Goal: Information Seeking & Learning: Learn about a topic

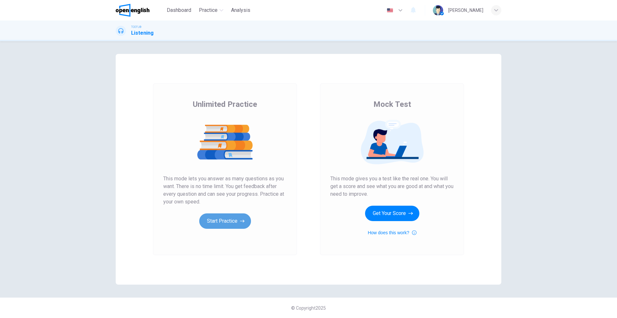
click at [231, 221] on button "Start Practice" at bounding box center [225, 221] width 52 height 15
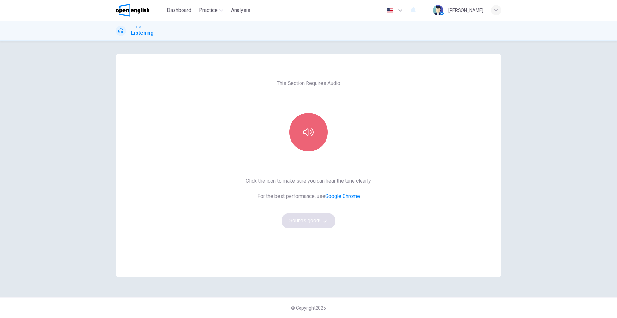
click at [310, 126] on button "button" at bounding box center [308, 132] width 39 height 39
click at [312, 215] on button "Sounds good!" at bounding box center [308, 220] width 54 height 15
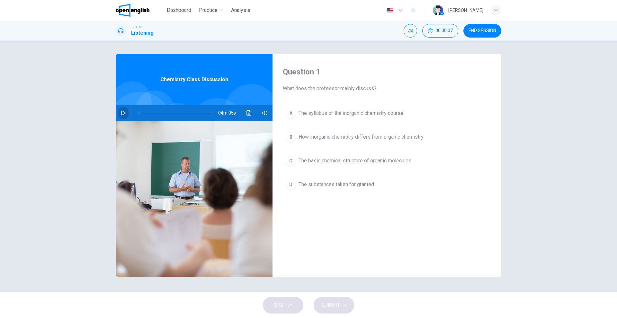
click at [124, 113] on icon "button" at bounding box center [123, 113] width 5 height 5
click at [138, 113] on span at bounding box center [139, 113] width 4 height 4
click at [139, 113] on span at bounding box center [141, 113] width 4 height 4
click at [138, 113] on span at bounding box center [139, 113] width 4 height 4
click at [138, 113] on span at bounding box center [140, 113] width 4 height 4
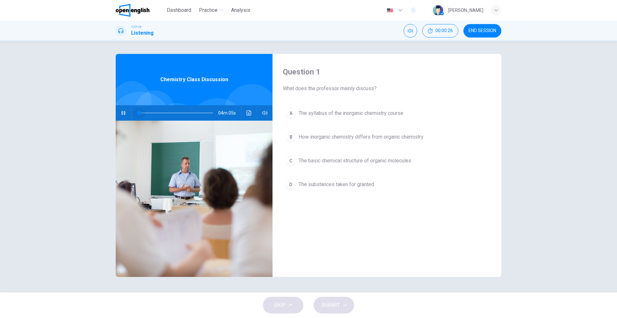
click at [138, 113] on span at bounding box center [139, 113] width 4 height 4
click at [138, 113] on span at bounding box center [140, 113] width 4 height 4
click at [121, 115] on icon "button" at bounding box center [123, 113] width 5 height 5
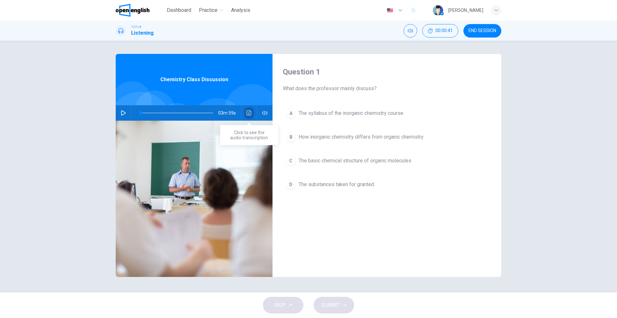
click at [246, 116] on button "Click to see the audio transcription" at bounding box center [249, 112] width 10 height 15
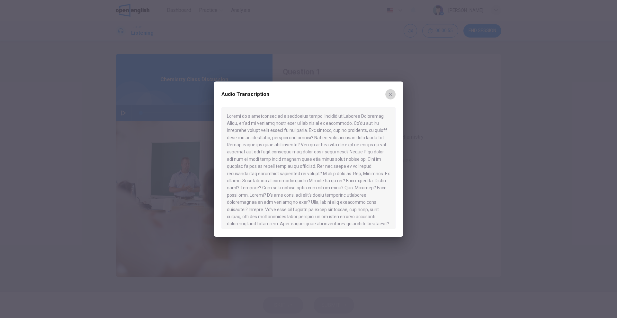
click at [392, 93] on icon "button" at bounding box center [391, 95] width 4 height 4
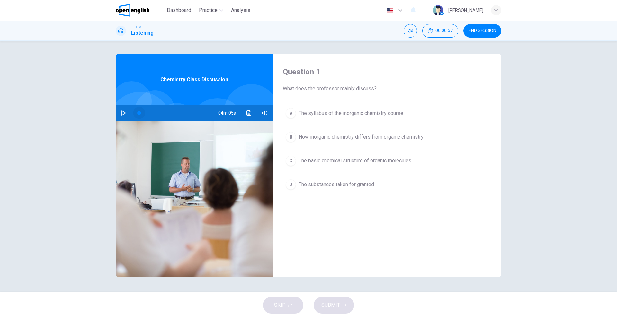
drag, startPoint x: 141, startPoint y: 116, endPoint x: 125, endPoint y: 116, distance: 15.7
click at [125, 116] on div "04m 05s" at bounding box center [194, 112] width 157 height 15
click at [137, 112] on span at bounding box center [139, 113] width 4 height 4
click at [127, 114] on button "button" at bounding box center [123, 112] width 10 height 15
click at [141, 113] on span at bounding box center [141, 113] width 4 height 4
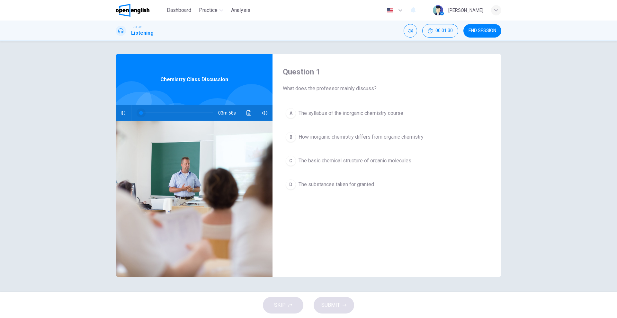
click at [141, 113] on span at bounding box center [141, 113] width 4 height 4
click at [141, 113] on span at bounding box center [142, 113] width 4 height 4
click at [141, 113] on span at bounding box center [141, 113] width 4 height 4
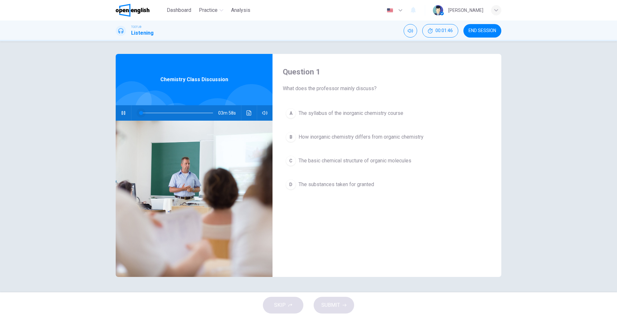
click at [141, 113] on span at bounding box center [141, 113] width 4 height 4
click at [141, 111] on span at bounding box center [141, 113] width 4 height 4
click at [141, 111] on span at bounding box center [143, 113] width 4 height 4
click at [141, 111] on span at bounding box center [142, 113] width 4 height 4
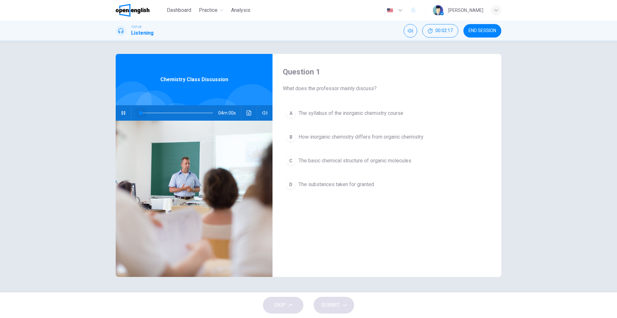
click at [141, 111] on span at bounding box center [141, 113] width 4 height 4
click at [141, 111] on span at bounding box center [142, 113] width 4 height 4
click at [141, 111] on span at bounding box center [141, 113] width 4 height 4
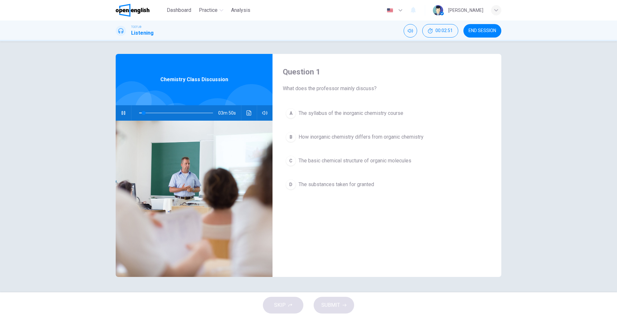
click at [143, 105] on div at bounding box center [155, 111] width 40 height 40
click at [121, 116] on button "button" at bounding box center [123, 112] width 10 height 15
click at [248, 111] on icon "Click to see the audio transcription" at bounding box center [248, 113] width 5 height 5
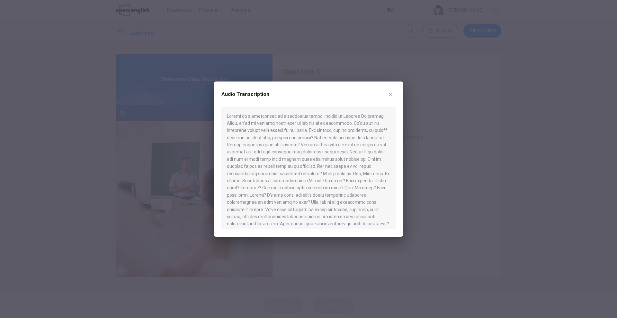
click at [391, 96] on icon "button" at bounding box center [390, 94] width 5 height 5
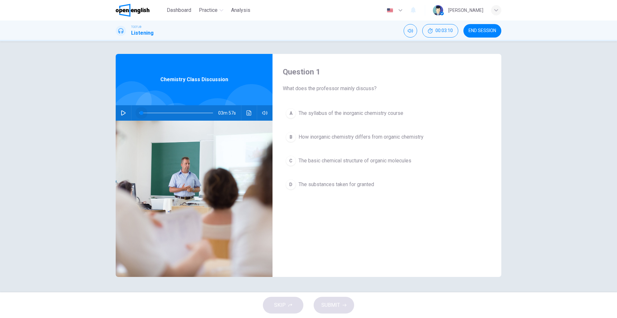
click at [141, 113] on span at bounding box center [141, 113] width 4 height 4
click at [125, 117] on button "button" at bounding box center [123, 112] width 10 height 15
click at [141, 112] on span at bounding box center [143, 113] width 4 height 4
click at [140, 112] on span at bounding box center [141, 113] width 4 height 4
click at [140, 112] on span at bounding box center [140, 113] width 4 height 4
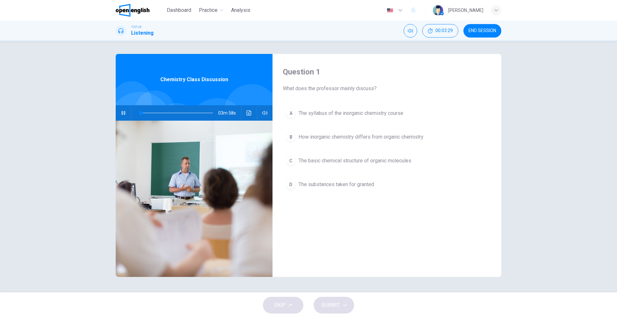
click at [131, 111] on hr at bounding box center [131, 112] width 0 height 15
click at [121, 114] on icon "button" at bounding box center [123, 113] width 5 height 5
click at [252, 118] on button "Click to see the audio transcription" at bounding box center [249, 112] width 10 height 15
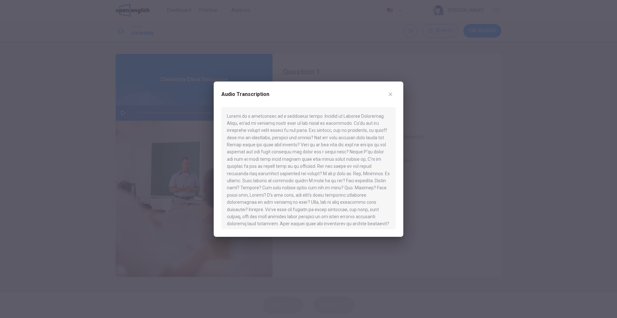
click at [391, 102] on div "Audio Transcription" at bounding box center [308, 98] width 174 height 18
click at [392, 85] on div "Audio Transcription" at bounding box center [309, 160] width 190 height 156
click at [392, 99] on button "button" at bounding box center [390, 94] width 10 height 10
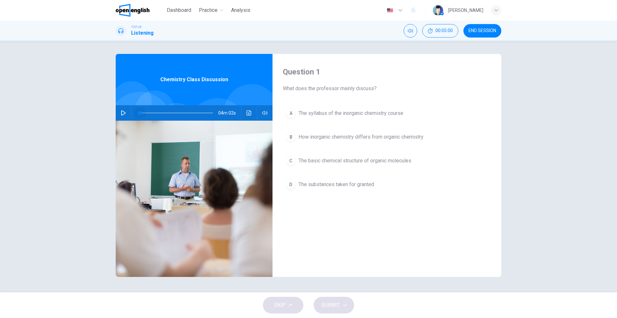
click at [140, 112] on span at bounding box center [140, 113] width 4 height 4
click at [120, 112] on button "button" at bounding box center [123, 112] width 10 height 15
click at [141, 112] on span at bounding box center [141, 113] width 4 height 4
click at [141, 112] on span at bounding box center [142, 113] width 4 height 4
click at [141, 112] on span at bounding box center [141, 113] width 4 height 4
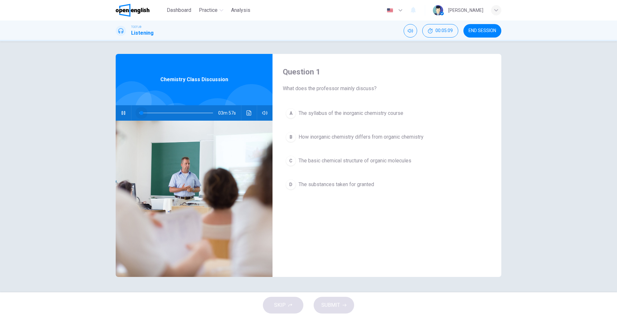
click at [141, 112] on span at bounding box center [141, 113] width 4 height 4
click at [140, 112] on span at bounding box center [142, 113] width 4 height 4
click at [140, 112] on span at bounding box center [141, 113] width 4 height 4
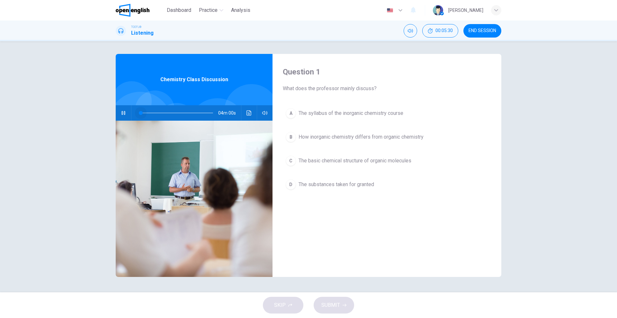
click at [140, 112] on span at bounding box center [141, 113] width 4 height 4
click at [123, 109] on button "button" at bounding box center [123, 112] width 10 height 15
click at [143, 112] on span at bounding box center [141, 113] width 4 height 4
click at [121, 113] on icon "button" at bounding box center [123, 113] width 4 height 5
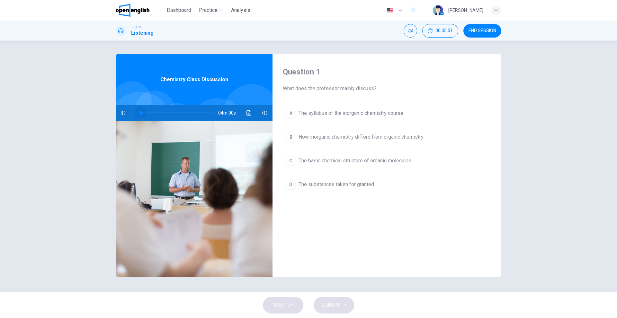
click at [140, 113] on span at bounding box center [141, 113] width 4 height 4
click at [141, 111] on span at bounding box center [141, 113] width 4 height 4
click at [141, 111] on span at bounding box center [142, 113] width 4 height 4
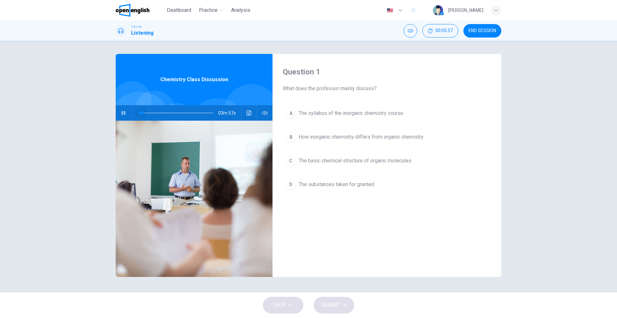
click at [141, 111] on span at bounding box center [141, 113] width 4 height 4
click at [141, 111] on span at bounding box center [142, 113] width 4 height 4
click at [141, 111] on span at bounding box center [141, 113] width 4 height 4
click at [123, 114] on icon "button" at bounding box center [123, 113] width 4 height 4
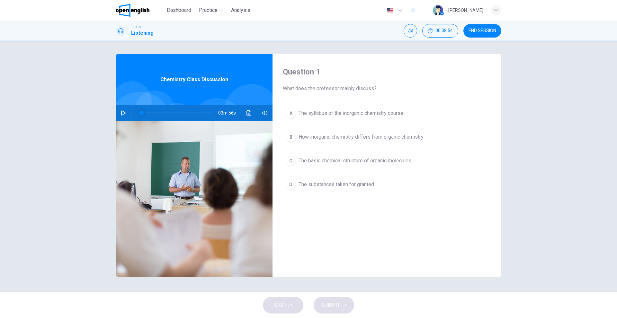
click at [141, 112] on span at bounding box center [142, 113] width 4 height 4
click at [127, 115] on button "button" at bounding box center [123, 112] width 10 height 15
click at [142, 113] on span at bounding box center [141, 113] width 4 height 4
click at [142, 113] on span at bounding box center [142, 113] width 4 height 4
click at [142, 113] on span at bounding box center [141, 113] width 4 height 4
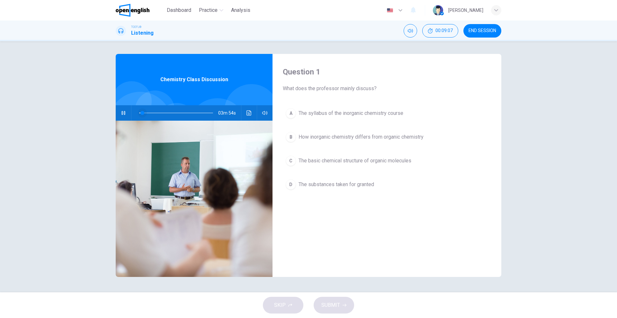
click at [142, 113] on span at bounding box center [142, 113] width 4 height 4
click at [142, 113] on span at bounding box center [141, 113] width 4 height 4
click at [142, 113] on span at bounding box center [142, 113] width 4 height 4
click at [143, 113] on span at bounding box center [143, 113] width 4 height 4
click at [141, 113] on span at bounding box center [141, 113] width 4 height 4
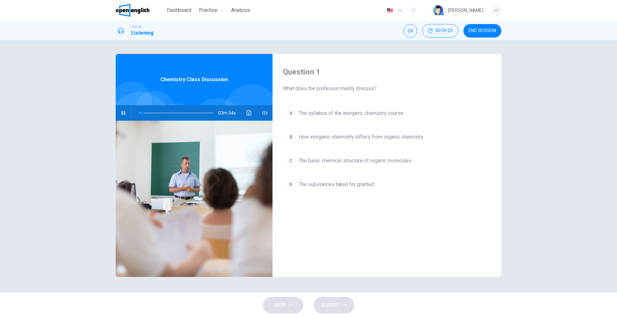
click at [120, 112] on button "button" at bounding box center [123, 112] width 10 height 15
click at [123, 119] on button "button" at bounding box center [123, 112] width 10 height 15
click at [141, 113] on span at bounding box center [143, 113] width 4 height 4
click at [141, 113] on span at bounding box center [141, 113] width 4 height 4
click at [142, 113] on span at bounding box center [141, 113] width 4 height 4
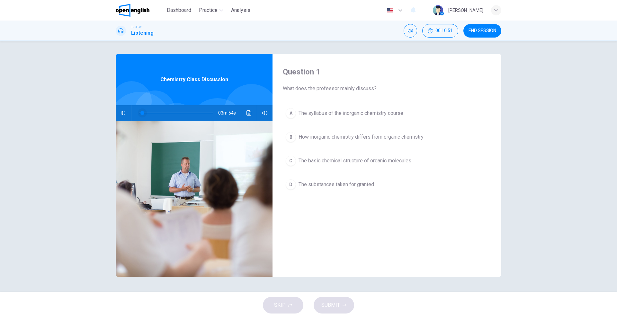
click at [143, 113] on span at bounding box center [142, 113] width 4 height 4
click at [142, 112] on span at bounding box center [144, 113] width 4 height 4
click at [142, 112] on span at bounding box center [142, 113] width 4 height 4
click at [142, 112] on span at bounding box center [143, 113] width 4 height 4
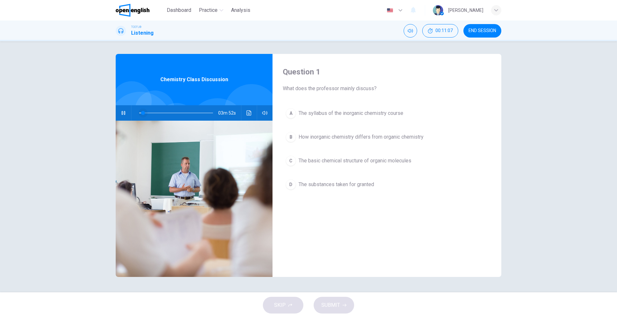
click at [142, 112] on span at bounding box center [143, 113] width 4 height 4
click at [142, 112] on span at bounding box center [142, 113] width 4 height 4
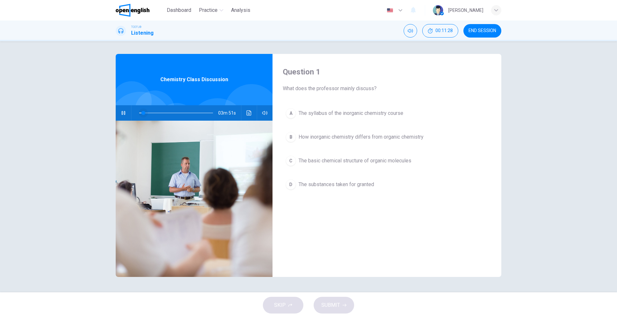
click at [142, 112] on span at bounding box center [143, 113] width 4 height 4
click at [142, 112] on span at bounding box center [142, 113] width 4 height 4
click at [142, 112] on span at bounding box center [143, 113] width 4 height 4
click at [142, 112] on span at bounding box center [142, 113] width 4 height 4
click at [142, 112] on span at bounding box center [143, 113] width 4 height 4
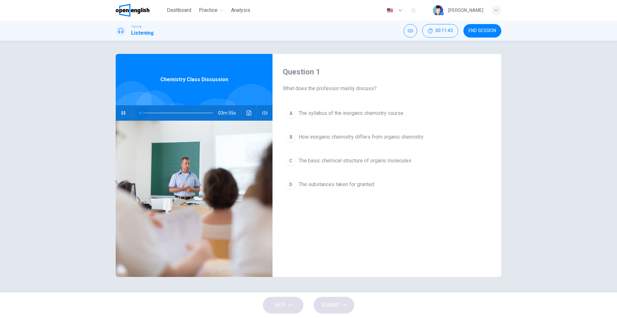
click at [142, 112] on span at bounding box center [142, 113] width 4 height 4
click at [123, 112] on icon "button" at bounding box center [123, 113] width 4 height 4
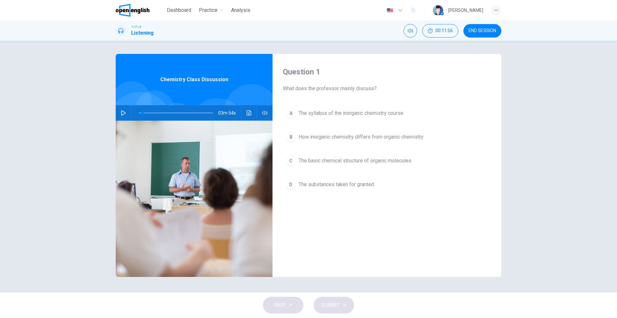
click at [248, 114] on icon "Click to see the audio transcription" at bounding box center [248, 113] width 5 height 5
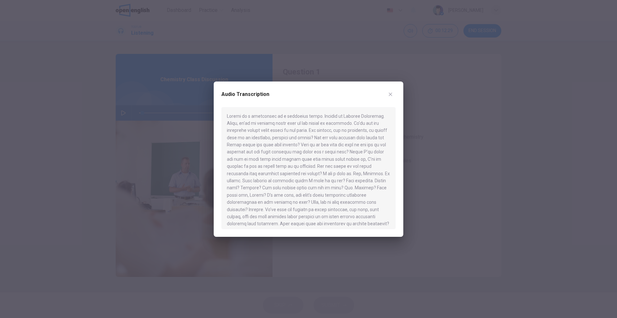
click at [389, 90] on button "button" at bounding box center [390, 94] width 10 height 10
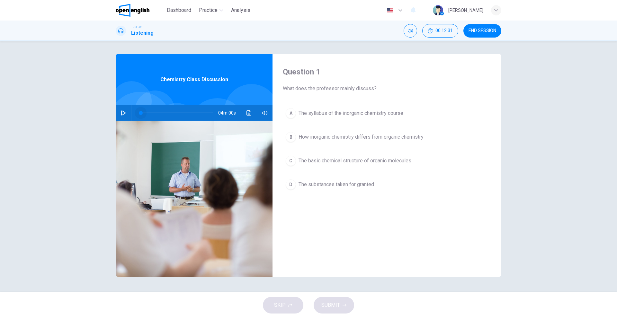
click at [140, 112] on span at bounding box center [141, 113] width 4 height 4
click at [121, 115] on icon "button" at bounding box center [123, 113] width 4 height 5
click at [142, 112] on span at bounding box center [142, 113] width 4 height 4
click at [142, 112] on span at bounding box center [144, 113] width 4 height 4
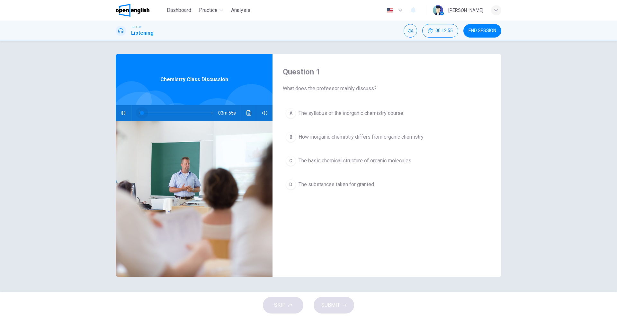
click at [142, 112] on span at bounding box center [142, 113] width 4 height 4
click at [142, 112] on span at bounding box center [144, 113] width 4 height 4
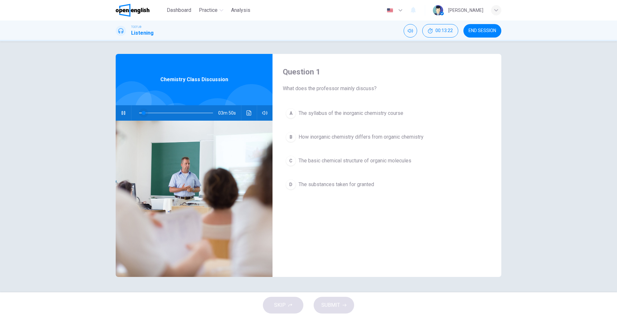
click at [142, 112] on span at bounding box center [144, 113] width 4 height 4
click at [142, 112] on span at bounding box center [143, 113] width 4 height 4
click at [121, 113] on icon "button" at bounding box center [123, 113] width 5 height 5
click at [254, 112] on button "Click to see the audio transcription" at bounding box center [249, 112] width 10 height 15
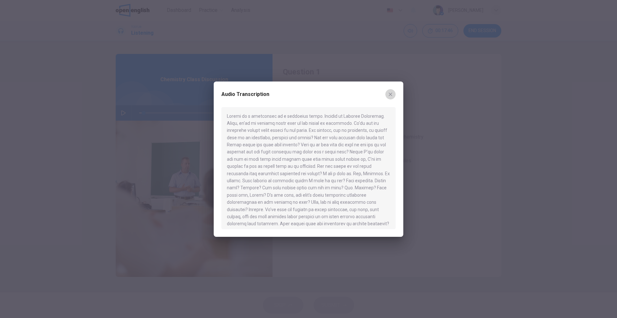
click at [391, 95] on icon "button" at bounding box center [390, 94] width 5 height 5
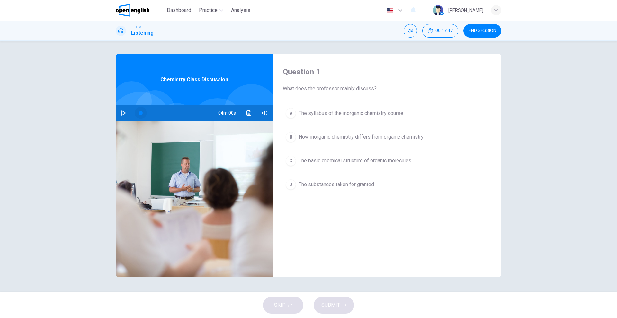
click at [140, 111] on span at bounding box center [141, 113] width 4 height 4
click at [123, 114] on icon "button" at bounding box center [123, 113] width 5 height 5
click at [142, 113] on span at bounding box center [141, 113] width 4 height 4
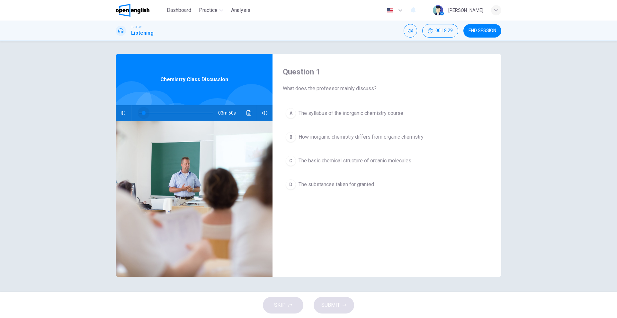
click at [144, 111] on span at bounding box center [144, 113] width 4 height 4
click at [141, 112] on span at bounding box center [141, 113] width 4 height 4
click at [142, 112] on span at bounding box center [142, 113] width 4 height 4
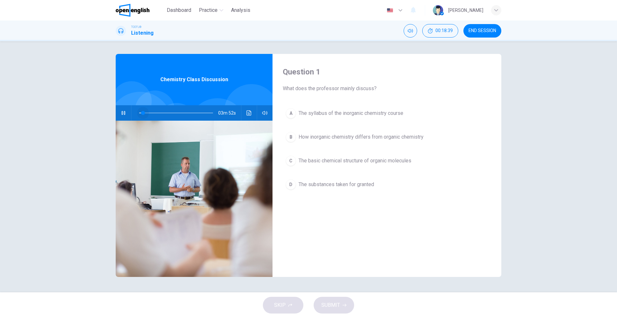
click at [143, 112] on span at bounding box center [143, 113] width 4 height 4
click at [143, 112] on span at bounding box center [144, 113] width 4 height 4
click at [142, 112] on span at bounding box center [141, 113] width 4 height 4
click at [142, 112] on span at bounding box center [142, 113] width 4 height 4
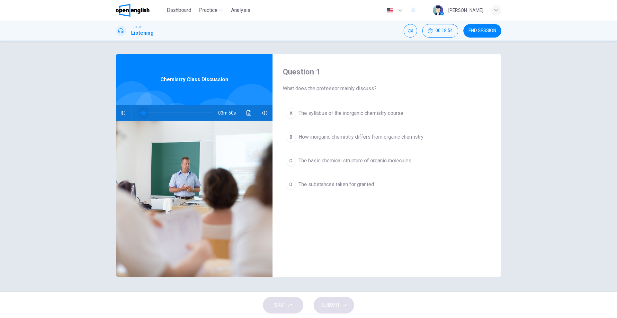
click at [144, 112] on span at bounding box center [144, 113] width 4 height 4
click at [142, 112] on span at bounding box center [142, 113] width 4 height 4
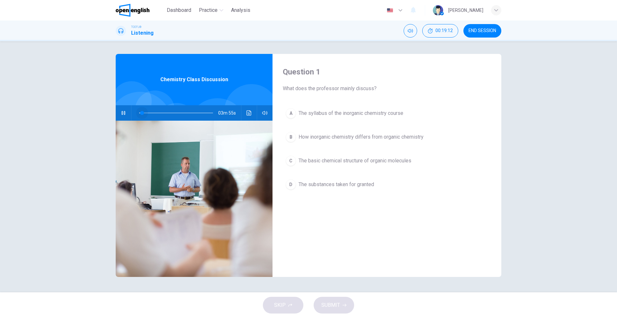
click at [142, 112] on span at bounding box center [142, 113] width 4 height 4
click at [143, 112] on span at bounding box center [144, 113] width 4 height 4
click at [143, 112] on span at bounding box center [145, 113] width 4 height 4
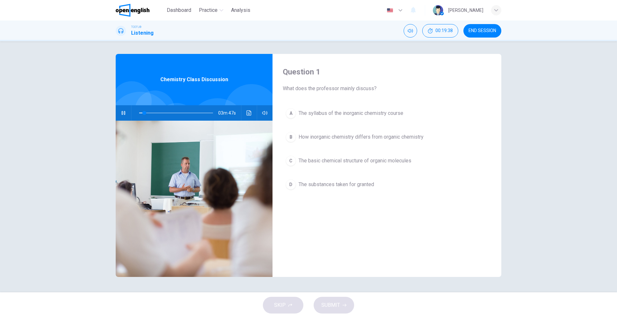
click at [168, 119] on div at bounding box center [174, 112] width 87 height 15
click at [144, 112] on span at bounding box center [146, 113] width 4 height 4
click at [143, 112] on span at bounding box center [145, 113] width 4 height 4
click at [143, 112] on span at bounding box center [144, 113] width 4 height 4
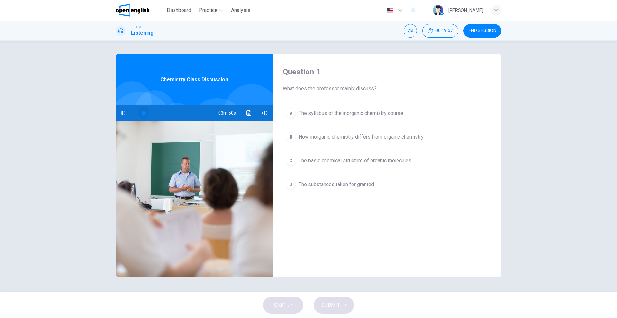
click at [143, 112] on span at bounding box center [144, 113] width 4 height 4
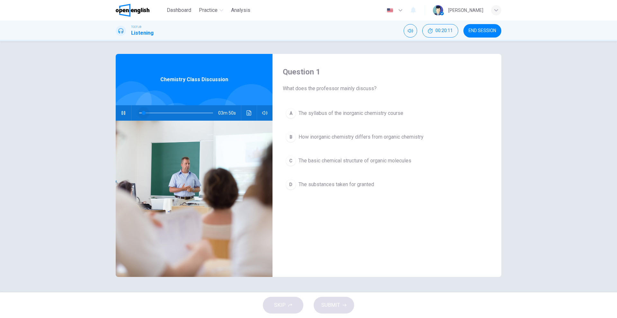
click at [143, 112] on span at bounding box center [144, 113] width 4 height 4
click at [143, 112] on span at bounding box center [145, 113] width 4 height 4
click at [143, 112] on span at bounding box center [144, 113] width 4 height 4
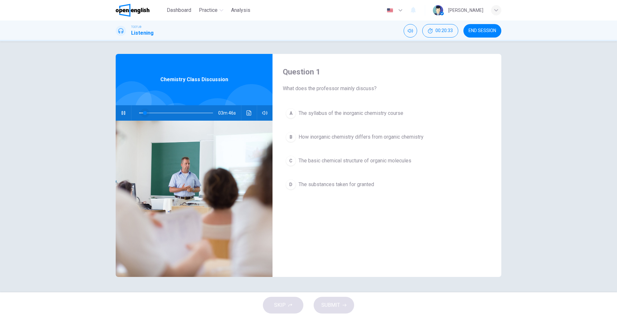
click at [143, 112] on span at bounding box center [145, 113] width 4 height 4
click at [143, 112] on span at bounding box center [144, 113] width 4 height 4
click at [143, 112] on span at bounding box center [145, 113] width 4 height 4
click at [121, 115] on icon "button" at bounding box center [123, 113] width 5 height 5
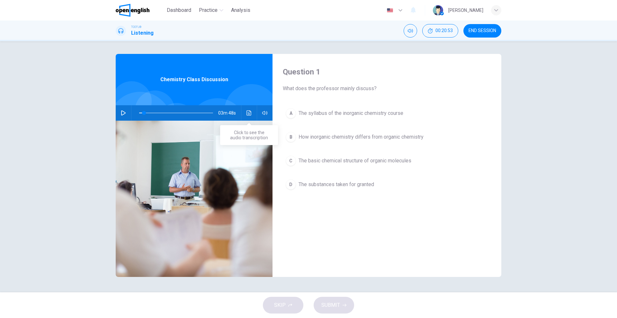
click at [249, 113] on icon "Click to see the audio transcription" at bounding box center [248, 113] width 5 height 5
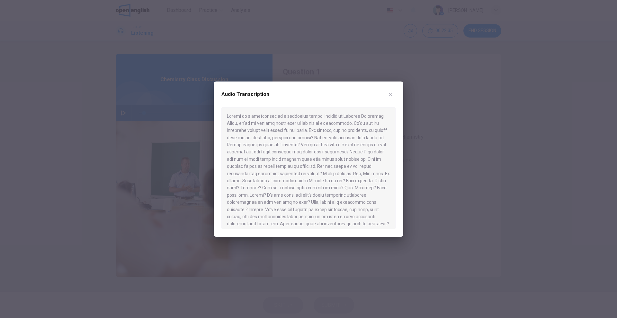
click at [394, 92] on button "button" at bounding box center [390, 94] width 10 height 10
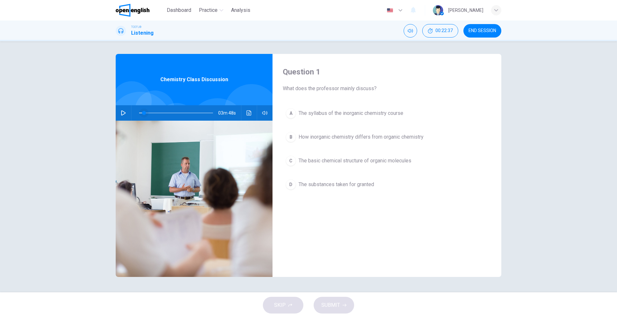
click at [142, 113] on span at bounding box center [144, 113] width 4 height 4
click at [123, 114] on icon "button" at bounding box center [123, 113] width 5 height 5
click at [119, 114] on button "button" at bounding box center [123, 112] width 10 height 15
click at [144, 113] on span at bounding box center [144, 113] width 4 height 4
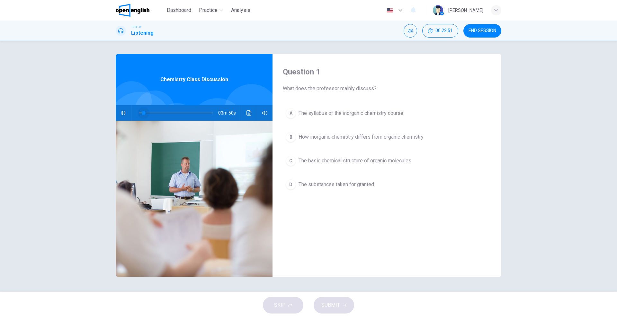
click at [144, 113] on span at bounding box center [144, 113] width 4 height 4
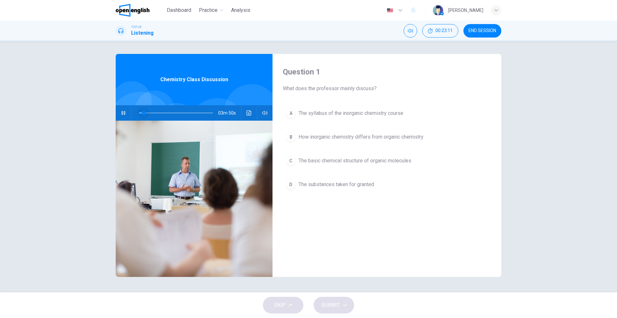
click at [144, 113] on span at bounding box center [144, 113] width 4 height 4
click at [121, 112] on icon "button" at bounding box center [123, 113] width 5 height 5
click at [144, 113] on span at bounding box center [146, 113] width 4 height 4
click at [122, 114] on icon "button" at bounding box center [123, 113] width 5 height 5
click at [146, 113] on span at bounding box center [148, 113] width 4 height 4
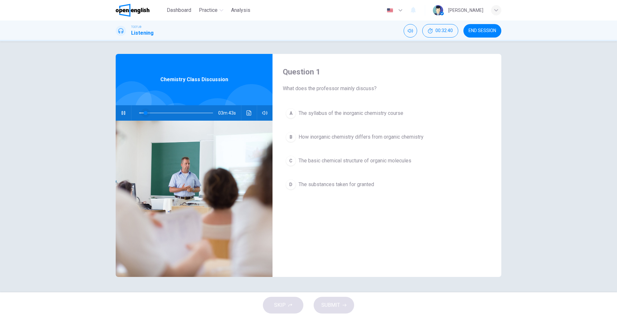
click at [144, 113] on span at bounding box center [146, 113] width 4 height 4
click at [144, 113] on span at bounding box center [144, 113] width 4 height 4
click at [145, 112] on span at bounding box center [145, 113] width 4 height 4
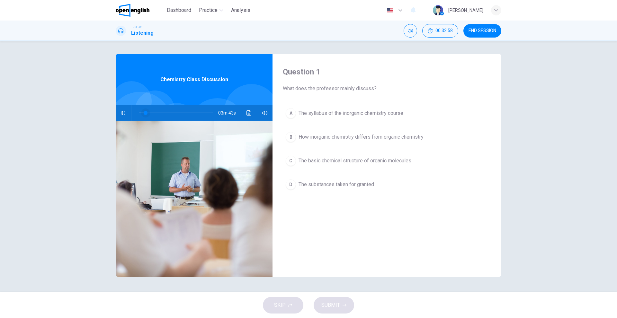
click at [144, 113] on span at bounding box center [146, 113] width 4 height 4
click at [144, 113] on span at bounding box center [144, 113] width 4 height 4
click at [145, 113] on span at bounding box center [147, 113] width 4 height 4
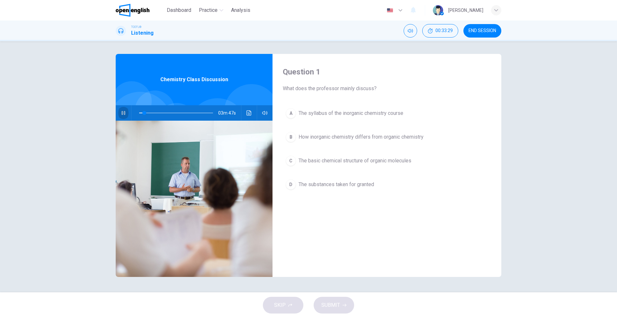
click at [121, 113] on icon "button" at bounding box center [123, 113] width 5 height 5
click at [244, 112] on button "Click to see the audio transcription" at bounding box center [249, 112] width 10 height 15
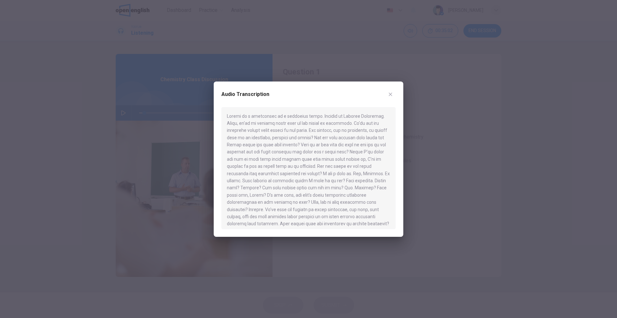
click at [390, 95] on icon "button" at bounding box center [391, 95] width 4 height 4
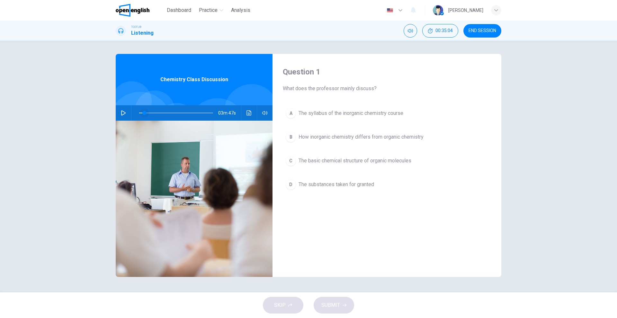
click at [142, 113] on span at bounding box center [144, 113] width 4 height 4
click at [115, 116] on div "Question 1 What does the professor mainly discuss? A The syllabus of the inorga…" at bounding box center [308, 167] width 406 height 226
click at [129, 110] on div "03m 55s" at bounding box center [194, 112] width 157 height 15
click at [127, 112] on button "button" at bounding box center [123, 112] width 10 height 15
click at [145, 112] on span at bounding box center [145, 113] width 4 height 4
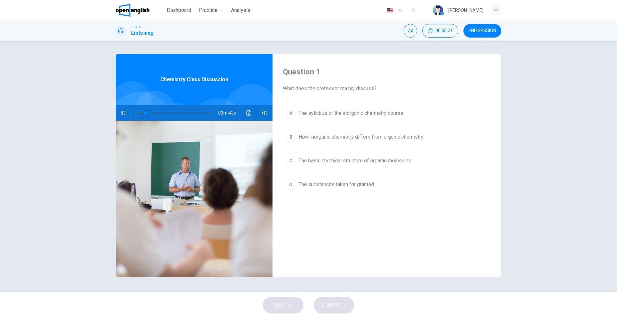
click at [146, 112] on span at bounding box center [146, 113] width 4 height 4
click at [147, 112] on span at bounding box center [149, 113] width 4 height 4
click at [145, 112] on span at bounding box center [146, 113] width 4 height 4
click at [145, 112] on span at bounding box center [147, 113] width 4 height 4
click at [146, 112] on span at bounding box center [147, 113] width 4 height 4
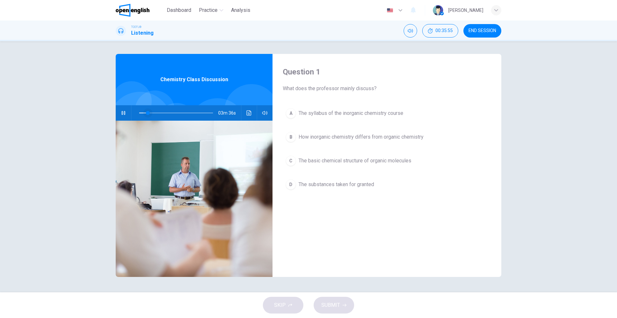
click at [146, 112] on span at bounding box center [148, 113] width 4 height 4
click at [145, 112] on span at bounding box center [144, 113] width 4 height 4
click at [146, 112] on span at bounding box center [148, 113] width 4 height 4
click at [145, 112] on span at bounding box center [144, 113] width 4 height 4
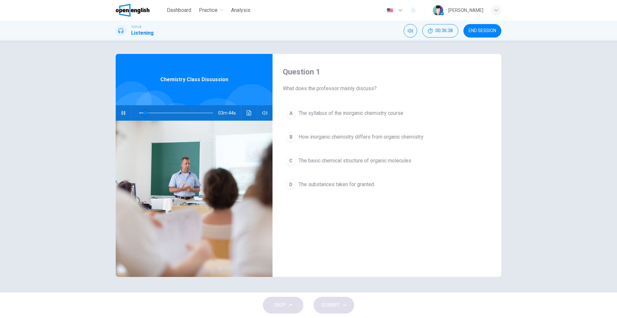
click at [145, 112] on span at bounding box center [145, 113] width 4 height 4
click at [146, 112] on span at bounding box center [145, 113] width 4 height 4
click at [146, 112] on span at bounding box center [147, 113] width 4 height 4
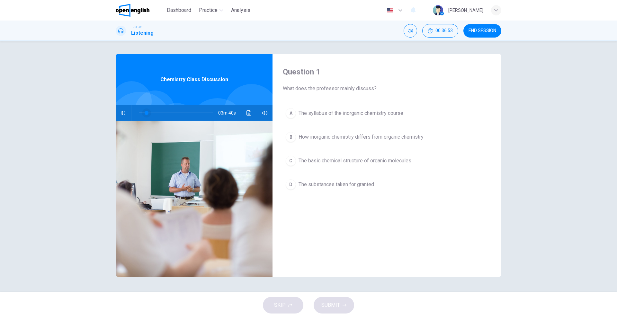
click at [146, 112] on span at bounding box center [147, 113] width 4 height 4
click at [146, 112] on span at bounding box center [146, 113] width 4 height 4
click at [146, 112] on span at bounding box center [147, 113] width 4 height 4
click at [146, 112] on span at bounding box center [146, 113] width 4 height 4
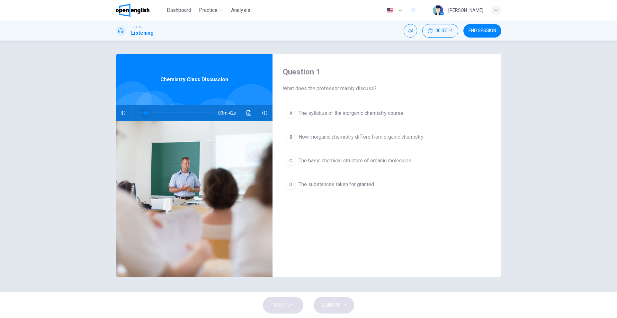
click at [146, 112] on span at bounding box center [146, 113] width 4 height 4
click at [126, 110] on button "button" at bounding box center [123, 112] width 10 height 15
click at [252, 112] on button "Click to see the audio transcription" at bounding box center [249, 112] width 10 height 15
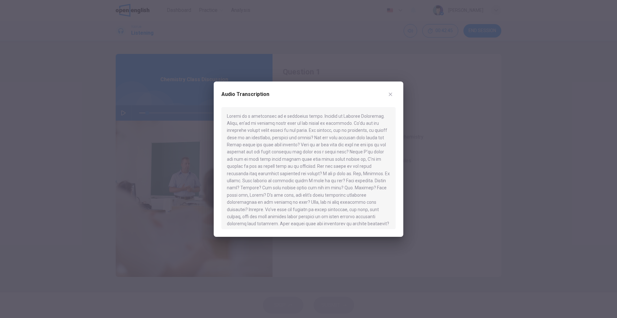
click at [389, 97] on button "button" at bounding box center [390, 94] width 10 height 10
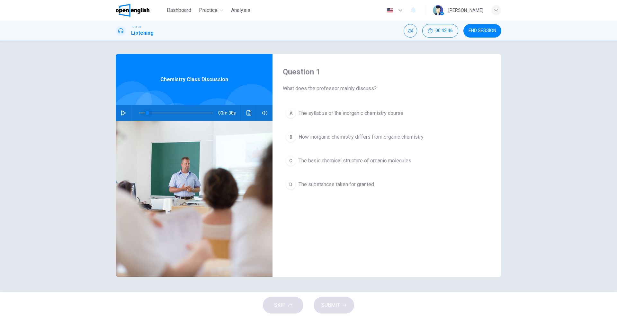
click at [145, 111] on span at bounding box center [147, 113] width 4 height 4
click at [127, 113] on button "button" at bounding box center [123, 112] width 10 height 15
click at [146, 113] on span at bounding box center [148, 113] width 4 height 4
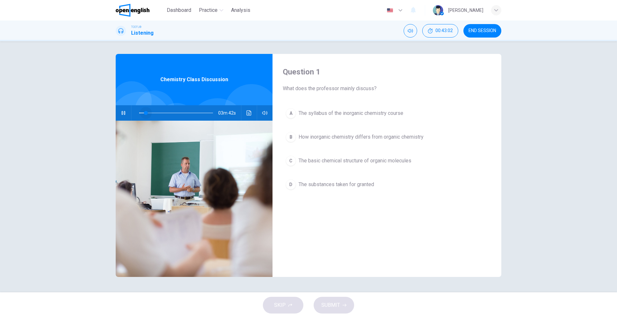
click at [146, 113] on span at bounding box center [146, 113] width 4 height 4
click at [146, 113] on span at bounding box center [147, 113] width 4 height 4
click at [125, 110] on button "button" at bounding box center [123, 112] width 10 height 15
click at [361, 161] on span "The basic chemical structure of organic molecules" at bounding box center [355, 161] width 113 height 8
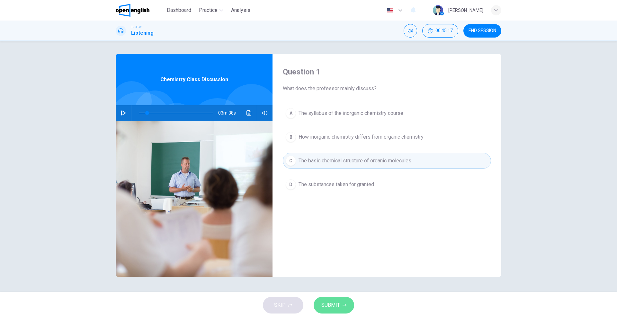
click at [329, 306] on span "SUBMIT" at bounding box center [330, 305] width 19 height 9
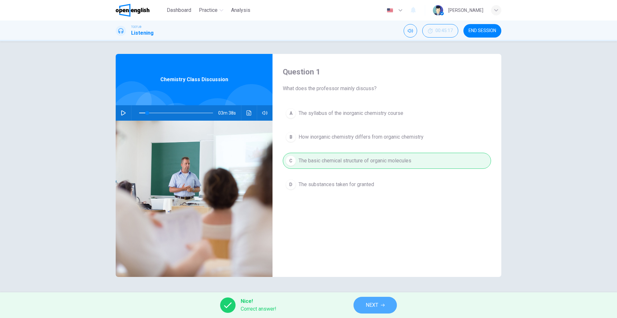
click at [366, 308] on span "NEXT" at bounding box center [372, 305] width 13 height 9
type input "**"
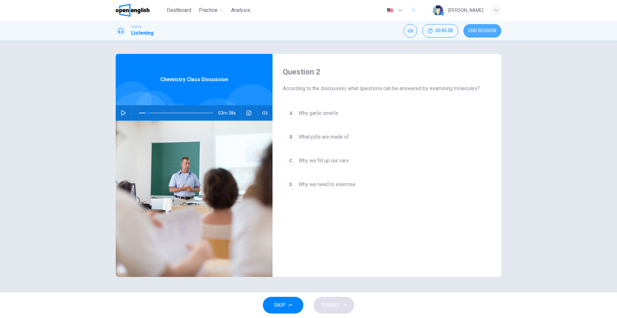
click at [491, 32] on span "END SESSION" at bounding box center [482, 30] width 28 height 5
